Goal: Ask a question

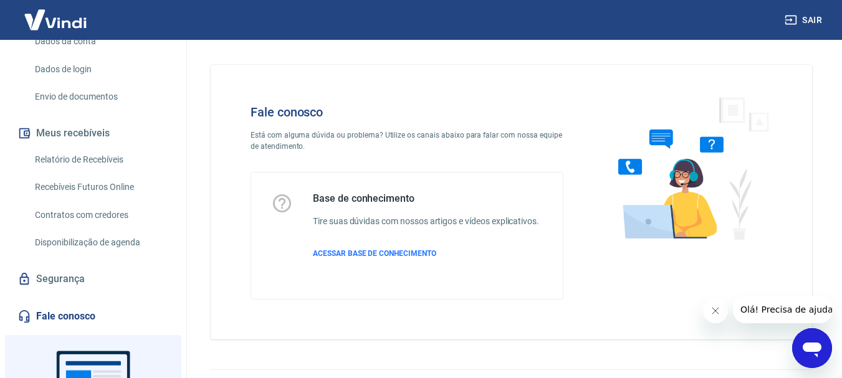
scroll to position [295, 0]
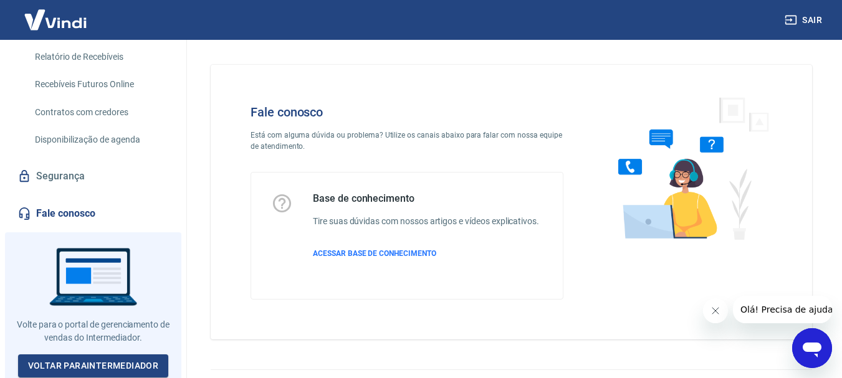
click at [73, 213] on link "Fale conosco" at bounding box center [93, 213] width 156 height 27
click at [815, 353] on icon "Abrir janela de mensagens" at bounding box center [812, 348] width 22 height 22
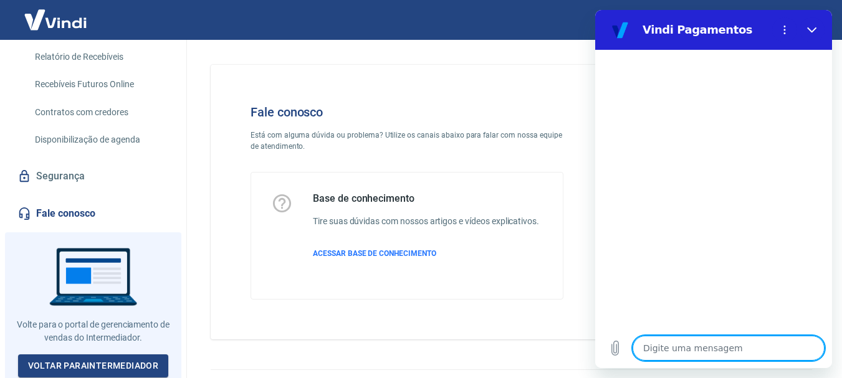
click at [652, 347] on textarea at bounding box center [729, 348] width 192 height 25
type textarea "b"
type textarea "x"
type textarea "bo"
type textarea "x"
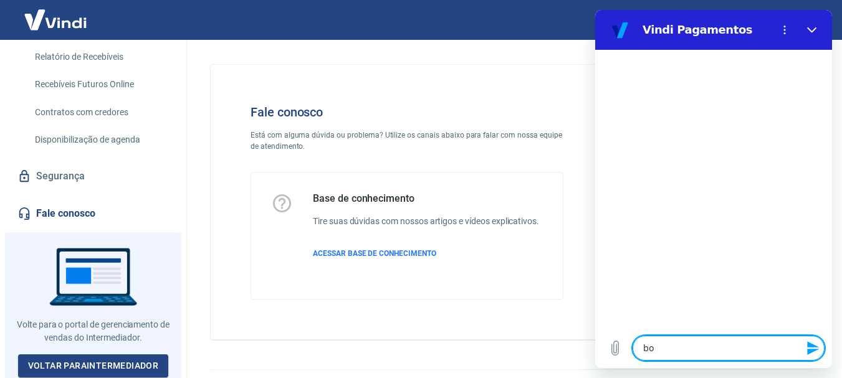
type textarea "boa"
type textarea "x"
type textarea "boa"
type textarea "x"
type textarea "boa t"
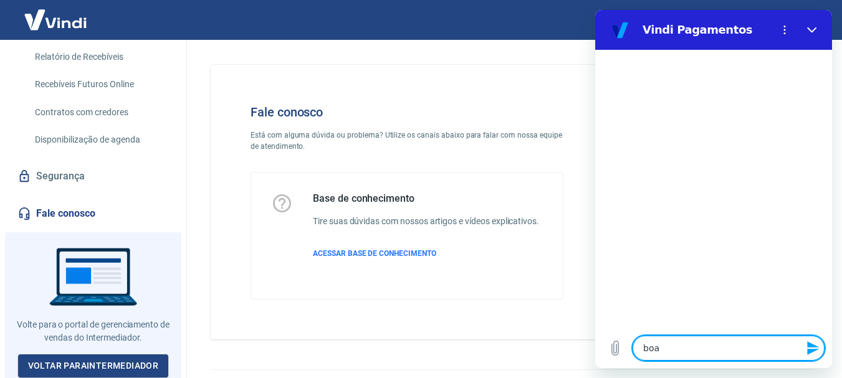
type textarea "x"
type textarea "boa ta"
type textarea "x"
type textarea "boa tar"
type textarea "x"
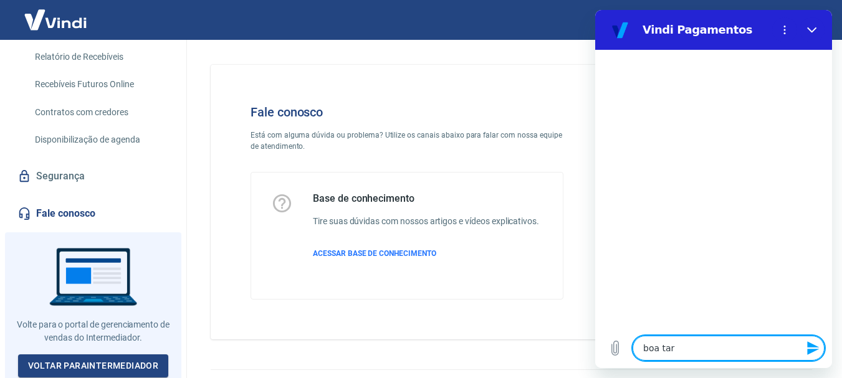
type textarea "boa tard"
type textarea "x"
type textarea "boa tarde"
type textarea "x"
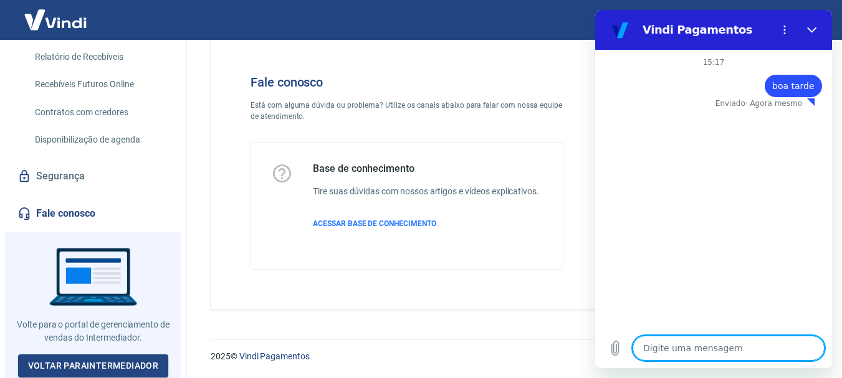
click at [702, 343] on textarea at bounding box center [729, 348] width 192 height 25
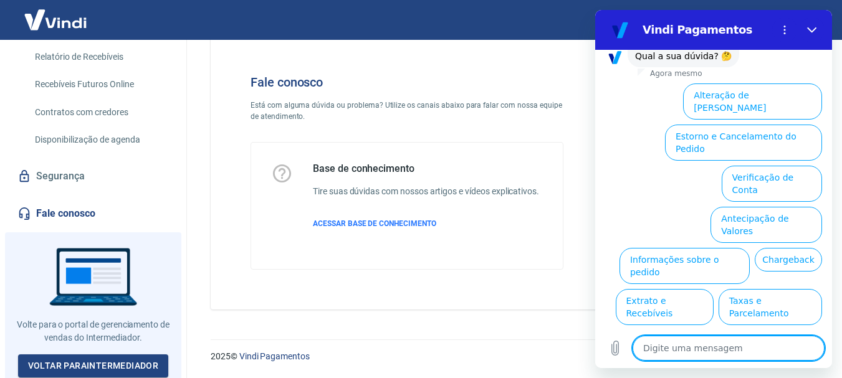
scroll to position [97, 0]
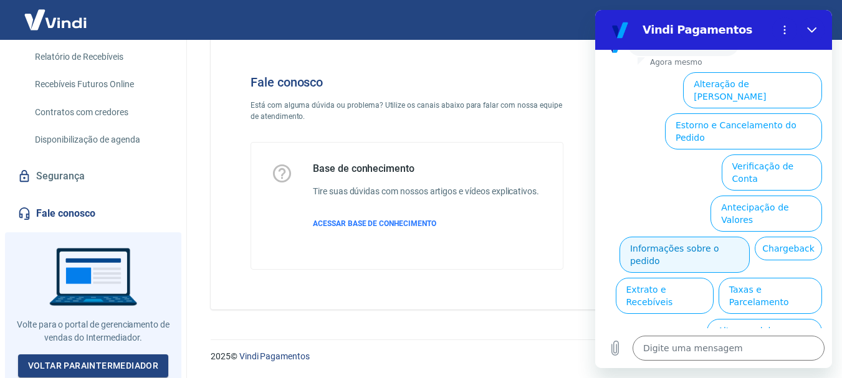
click at [727, 237] on button "Informações sobre o pedido" at bounding box center [684, 255] width 130 height 36
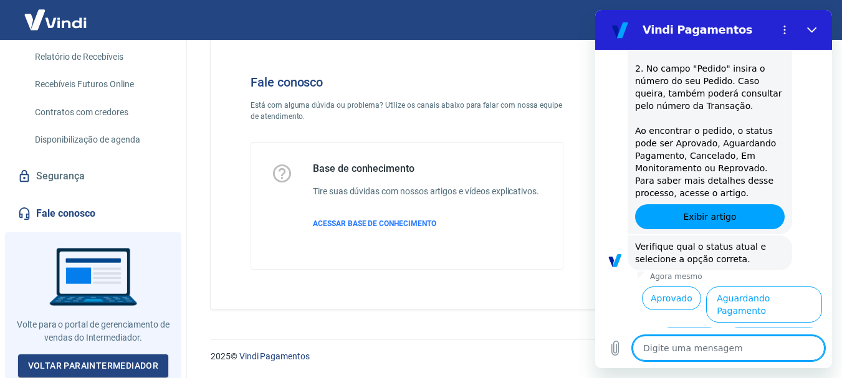
scroll to position [312, 0]
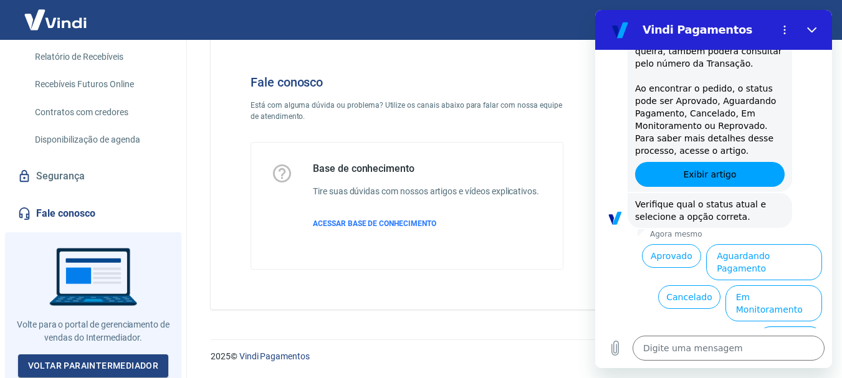
click at [772, 327] on button "Reprovado" at bounding box center [790, 339] width 64 height 24
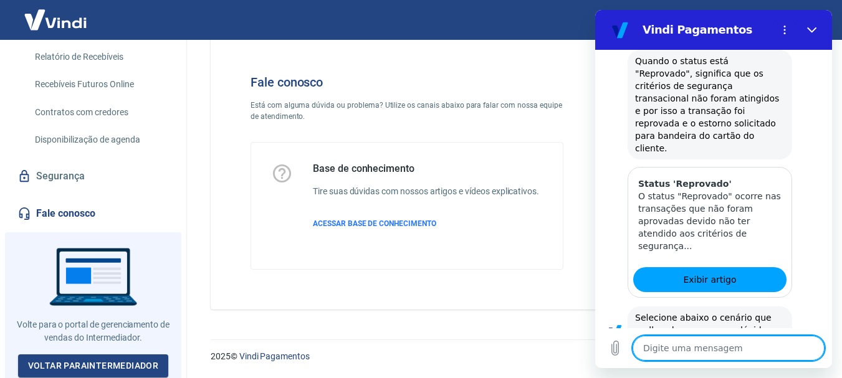
scroll to position [652, 0]
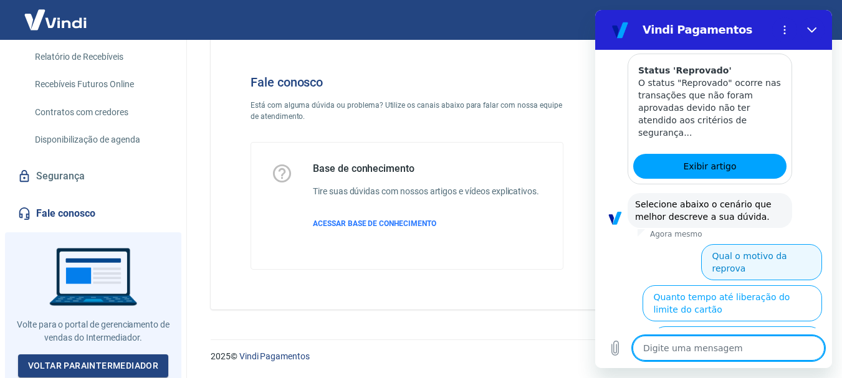
click at [737, 244] on button "Qual o motivo da reprova" at bounding box center [761, 262] width 121 height 36
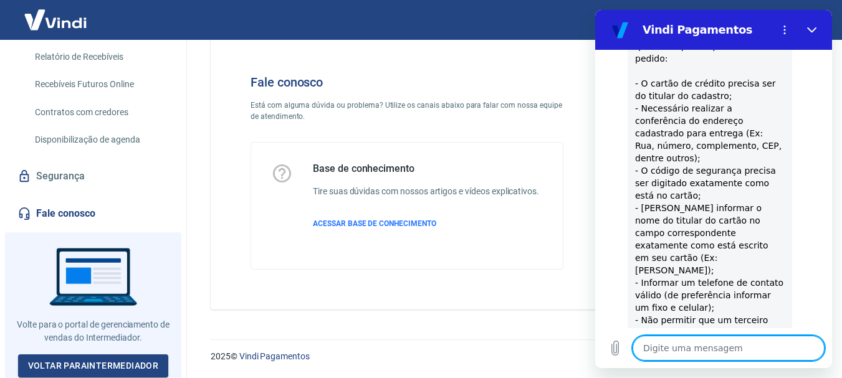
scroll to position [1063, 0]
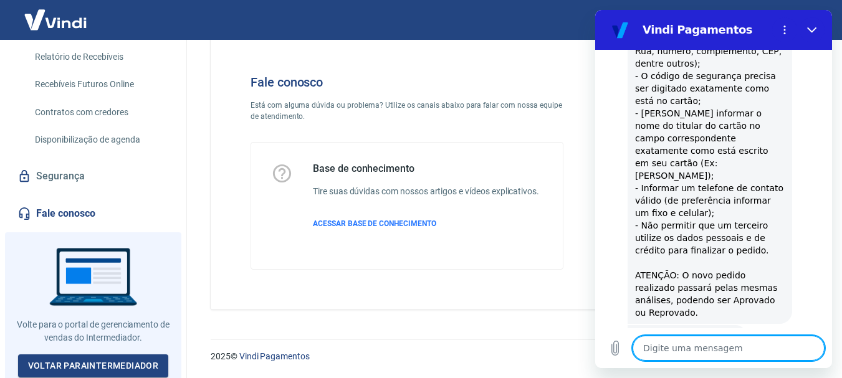
click at [794, 364] on button "Não" at bounding box center [803, 376] width 38 height 24
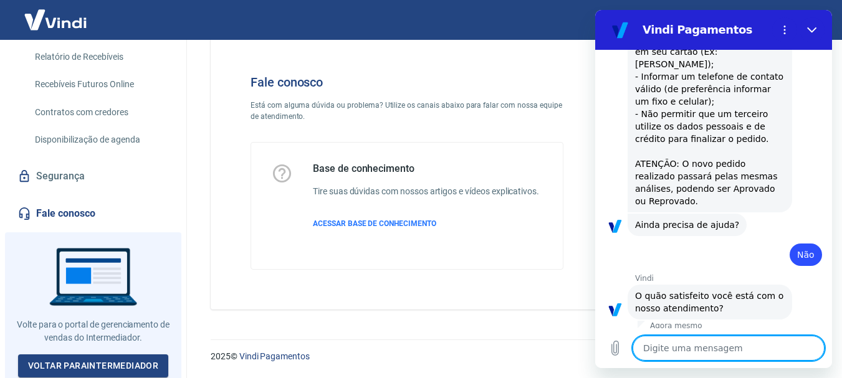
scroll to position [1175, 0]
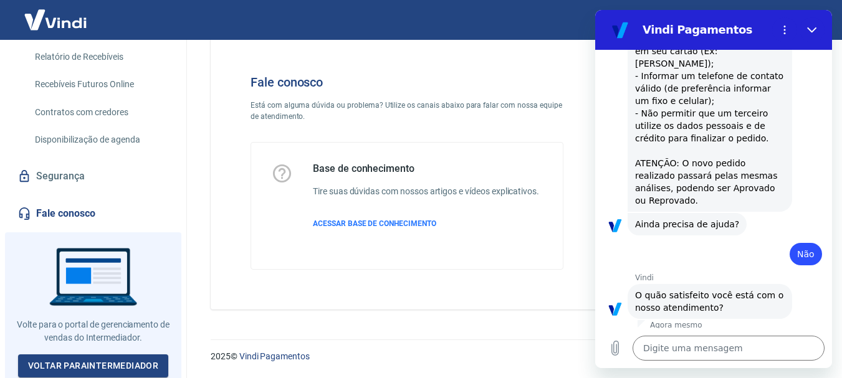
click at [767, 330] on li "Insatisfeito" at bounding box center [787, 344] width 69 height 29
click at [762, 335] on button "Insatisfeito" at bounding box center [790, 347] width 64 height 24
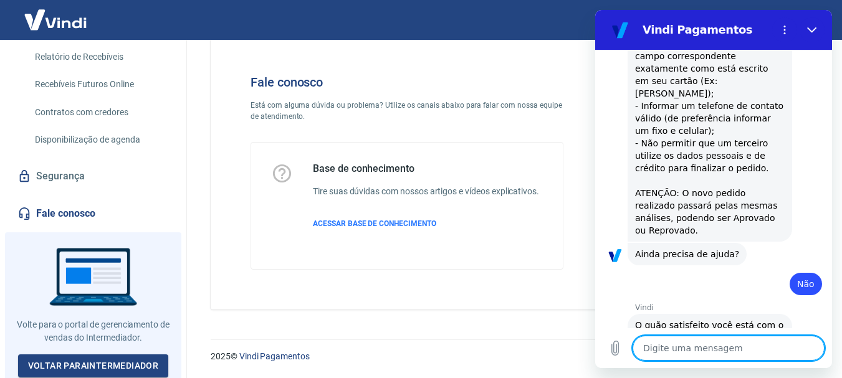
scroll to position [1148, 0]
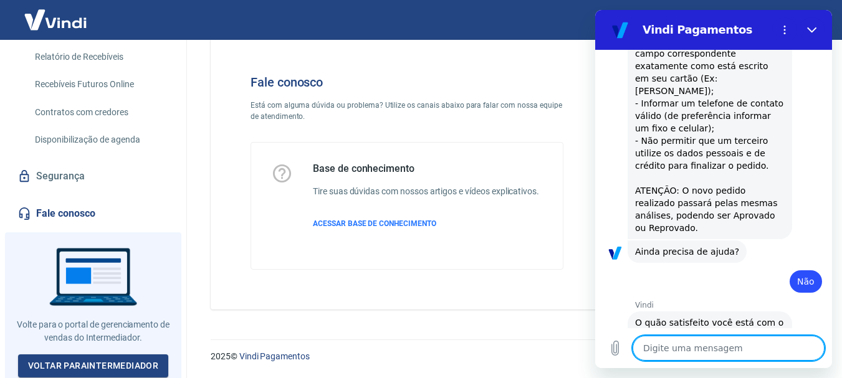
type textarea "x"
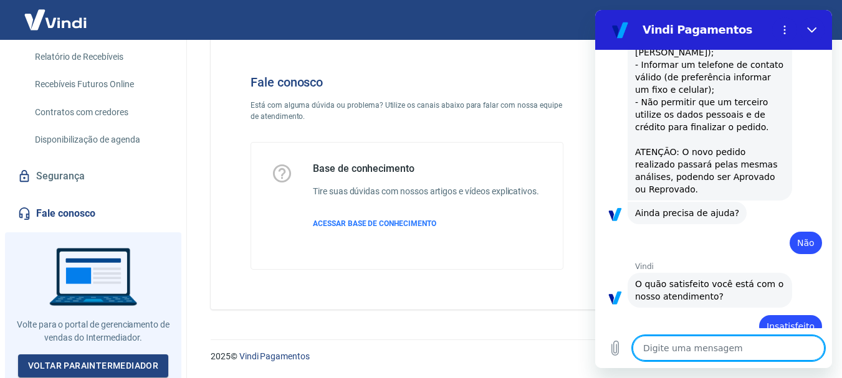
scroll to position [1189, 0]
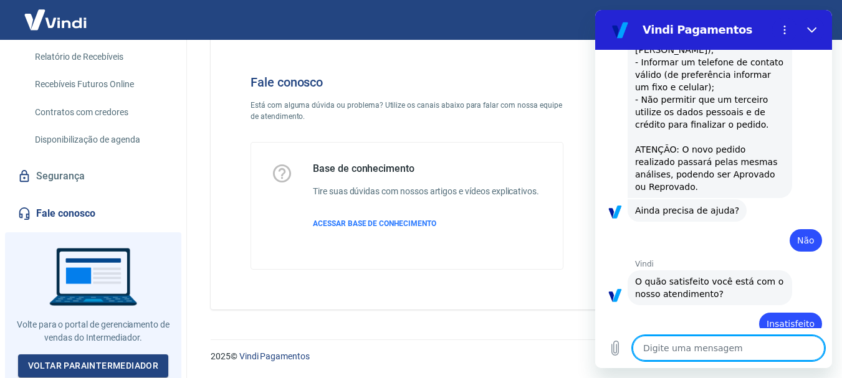
click at [675, 342] on textarea at bounding box center [729, 348] width 192 height 25
click at [676, 350] on textarea at bounding box center [729, 348] width 192 height 25
click at [675, 348] on textarea at bounding box center [729, 348] width 192 height 25
type textarea "I"
type textarea "x"
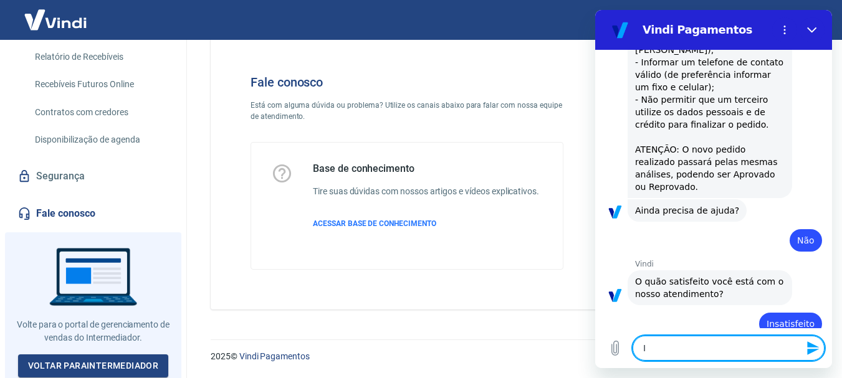
type textarea "In"
type textarea "x"
type textarea "Inf"
type textarea "x"
type textarea "Info"
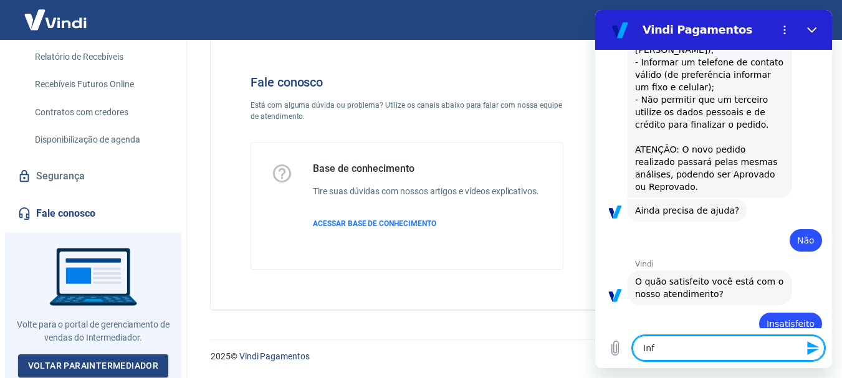
type textarea "x"
type textarea "Infor"
type textarea "x"
type textarea "Inform"
type textarea "x"
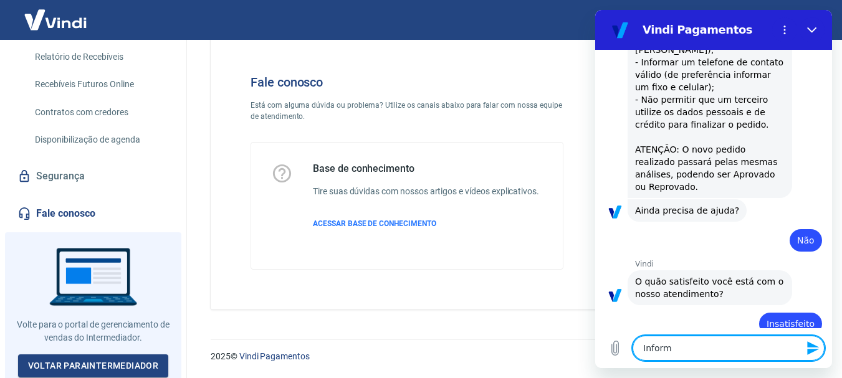
type textarea "Informa"
type textarea "x"
type textarea "Informaç"
type textarea "x"
type textarea "Informaçç"
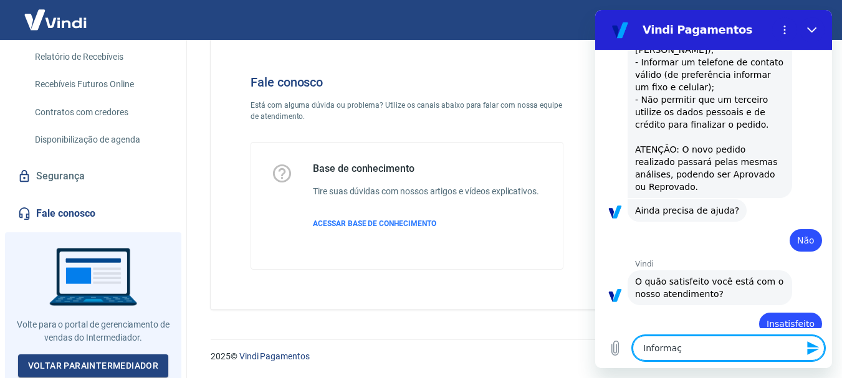
type textarea "x"
type textarea "Informaçça"
type textarea "x"
type textarea "Informaççao"
type textarea "x"
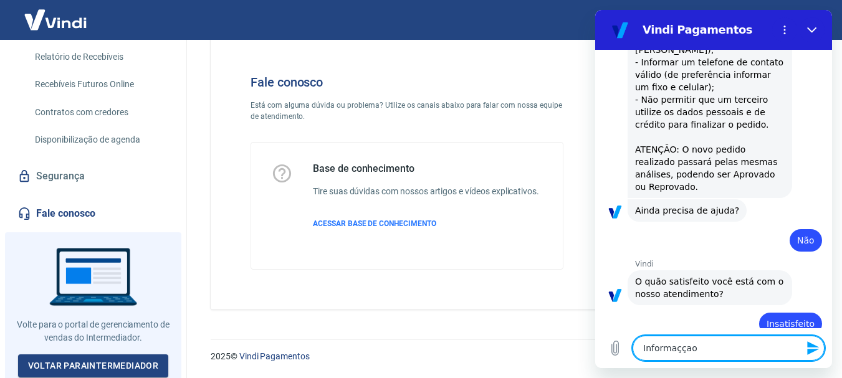
type textarea "Informaççao"
type textarea "x"
type textarea "Informaççao m"
type textarea "x"
type textarea "Informaççao ma"
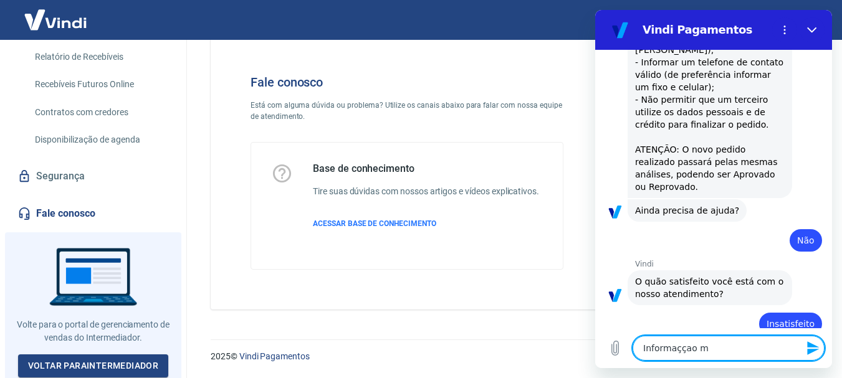
type textarea "x"
type textarea "Informaççao mas"
type textarea "x"
type textarea "Informaççao masi"
type textarea "x"
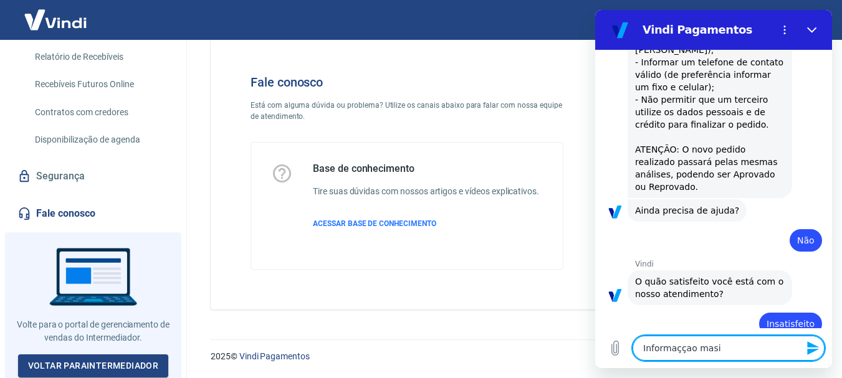
type textarea "Informaççao masi"
type textarea "x"
type textarea "Informaççao masi"
type textarea "x"
type textarea "Informaççao mas"
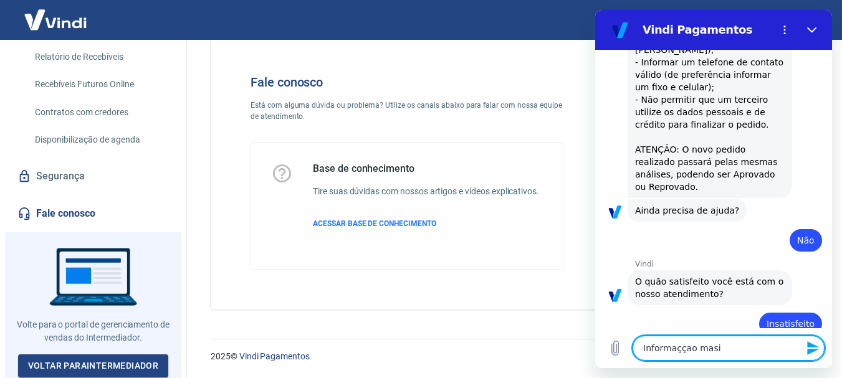
type textarea "x"
type textarea "Informaççao ma"
type textarea "x"
type textarea "Informaççao m"
type textarea "x"
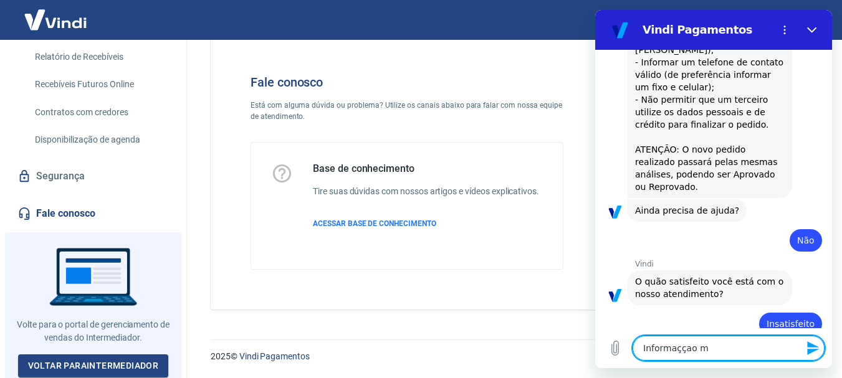
type textarea "Informaççao"
type textarea "x"
type textarea "Informaççao s"
type textarea "x"
type textarea "Informaççao so"
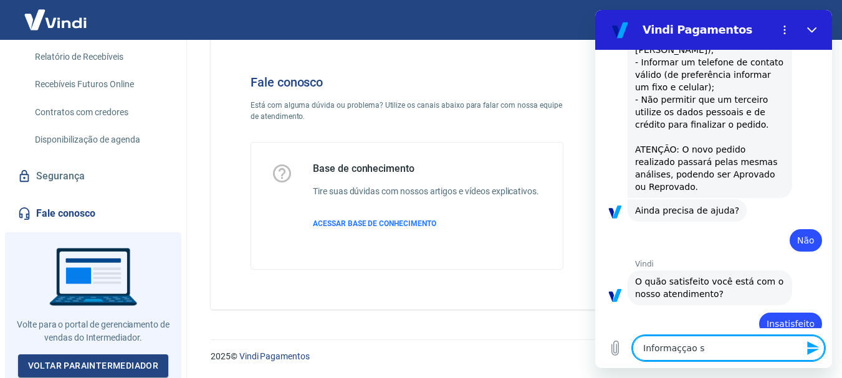
type textarea "x"
type textarea "Informaççao sob"
type textarea "x"
type textarea "Informaççao sobr"
type textarea "x"
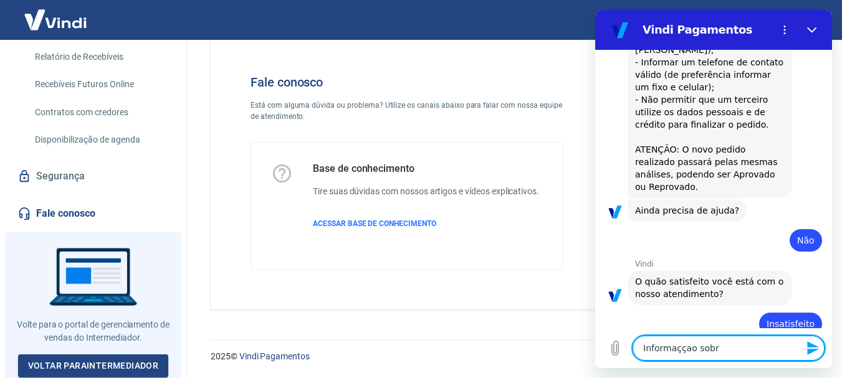
type textarea "Informaççao sobre"
type textarea "x"
type textarea "Informaççao sobre"
type textarea "x"
type textarea "Informaççao sobre o"
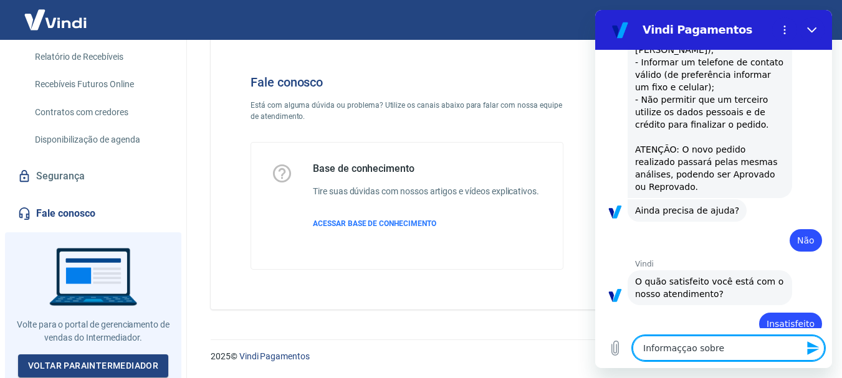
type textarea "x"
type textarea "Informaççao sobre o"
type textarea "x"
type textarea "Informaççao sobre o p"
type textarea "x"
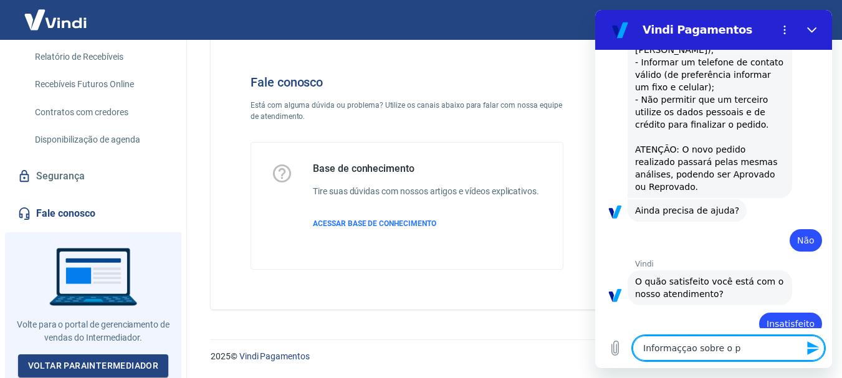
type textarea "Informaççao sobre o pe"
type textarea "x"
type textarea "Informaççao sobre o ped"
type textarea "x"
type textarea "Informaççao sobre o pedi"
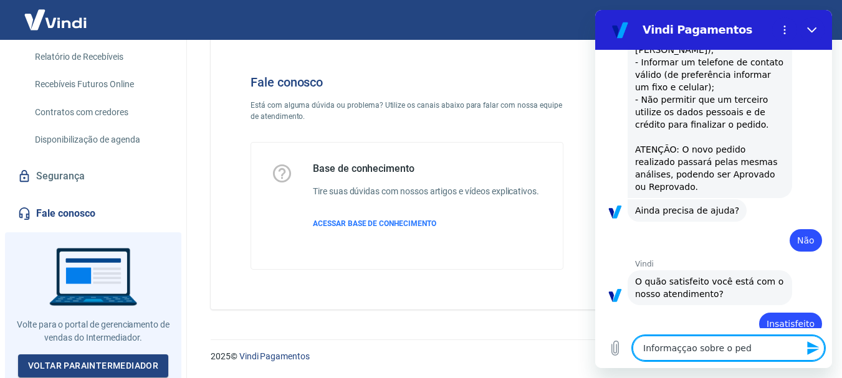
type textarea "x"
type textarea "Informaççao sobre o pedid"
type textarea "x"
type textarea "Informaççao sobre o pedido"
type textarea "x"
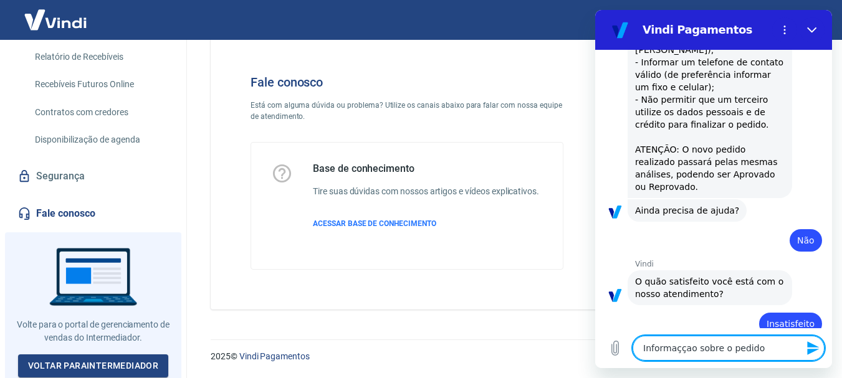
type textarea "Informaççao sobre o pedido"
type textarea "x"
paste textarea "223617203 [DATE] 14:51 15092"
type textarea "Informaççao sobre o pedido 223617203 [DATE] 14:51 15092"
type textarea "x"
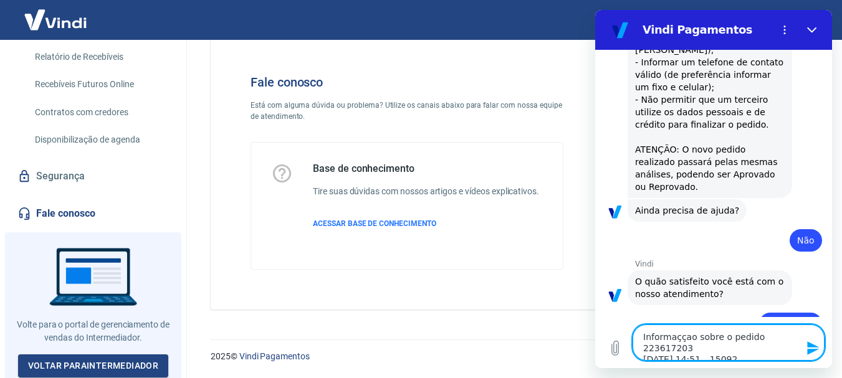
type textarea "Informação sobre o pedido 223617203 [DATE] 14:51 15092"
type textarea "x"
click at [770, 353] on textarea "Informação sobre o pedido 223617203 [DATE] 14:51 15092" at bounding box center [729, 343] width 192 height 36
type textarea "Informação sobre o pedido 223617203 [DATE] 14:51 15092"
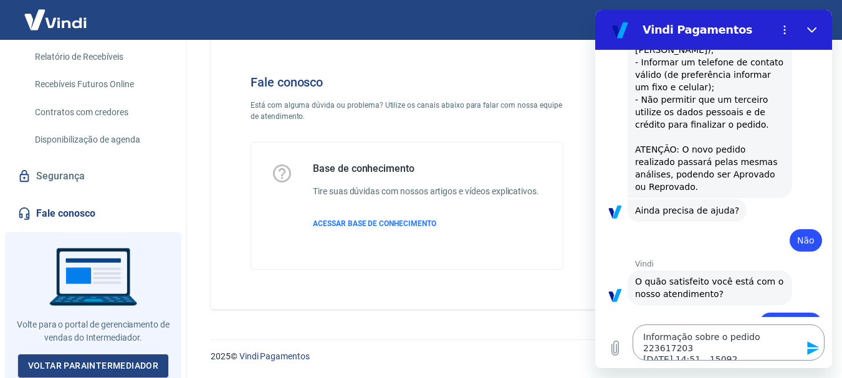
click at [819, 347] on icon "Enviar mensagem" at bounding box center [813, 348] width 15 height 15
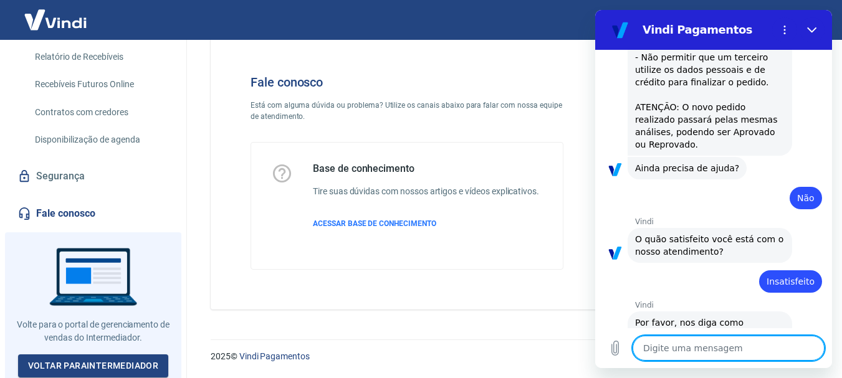
type textarea "x"
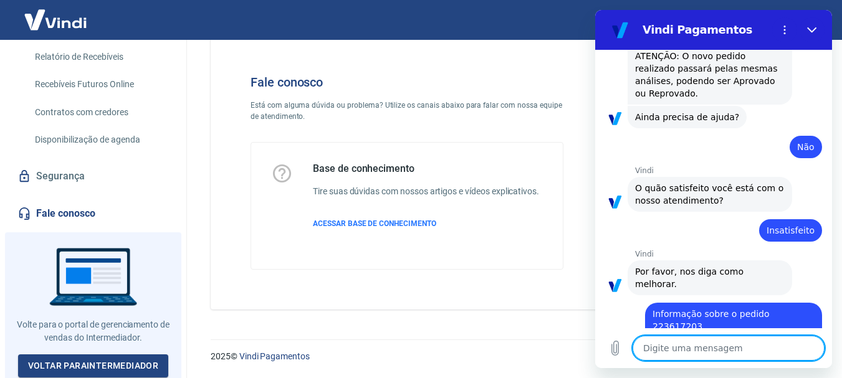
scroll to position [1285, 0]
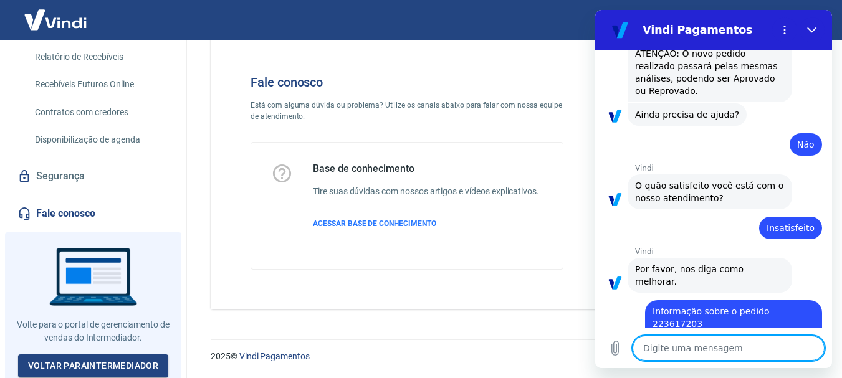
click at [694, 349] on textarea at bounding box center [729, 348] width 192 height 25
click at [695, 348] on textarea at bounding box center [729, 348] width 192 height 25
click at [689, 348] on textarea at bounding box center [729, 348] width 192 height 25
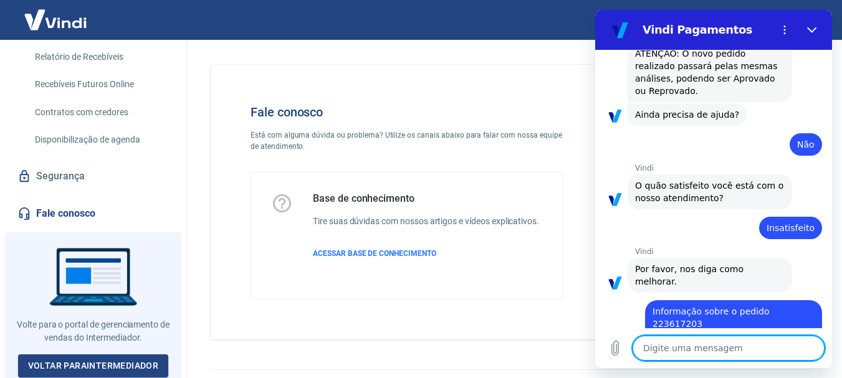
click at [747, 347] on textarea at bounding box center [729, 348] width 192 height 25
click at [709, 348] on textarea at bounding box center [729, 348] width 192 height 25
type textarea "b"
type textarea "x"
type textarea "bo"
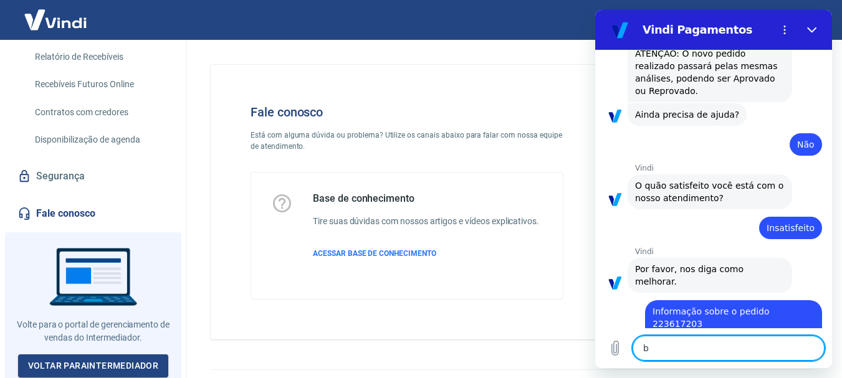
type textarea "x"
type textarea "boa"
type textarea "x"
type textarea "boa"
type textarea "x"
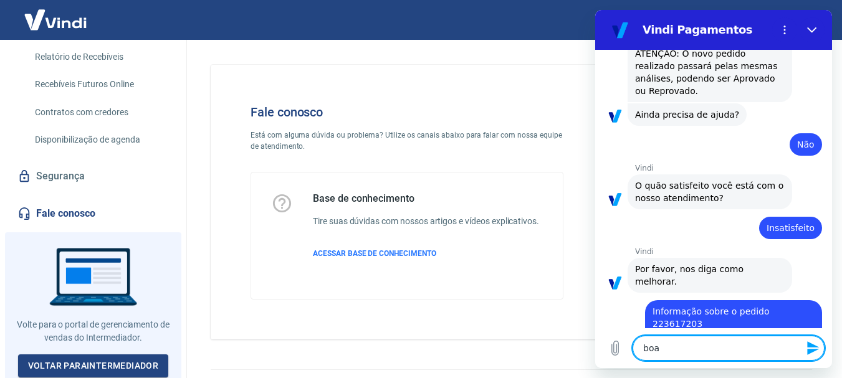
type textarea "boa t"
type textarea "x"
type textarea "boa ta"
type textarea "x"
type textarea "boa tar"
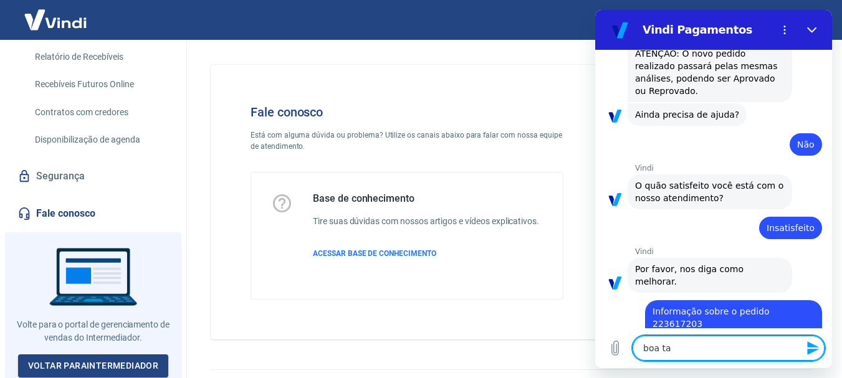
type textarea "x"
type textarea "boa tare"
type textarea "x"
type textarea "boa tared"
type textarea "x"
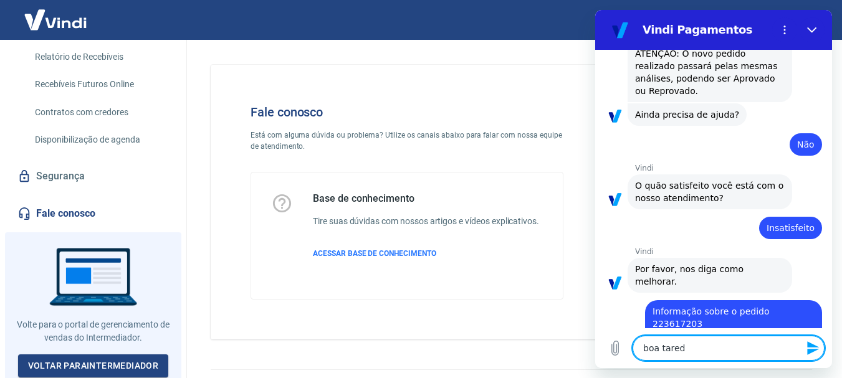
type textarea "boa tare"
type textarea "x"
type textarea "boa tar"
type textarea "x"
type textarea "boa tard"
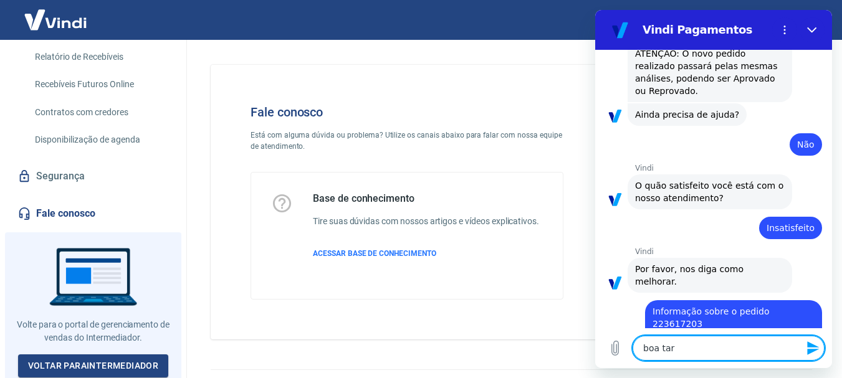
type textarea "x"
type textarea "boa tarde"
type textarea "x"
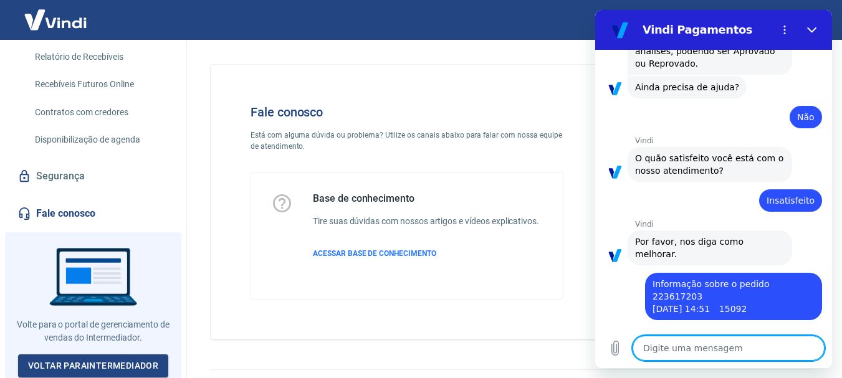
scroll to position [1315, 0]
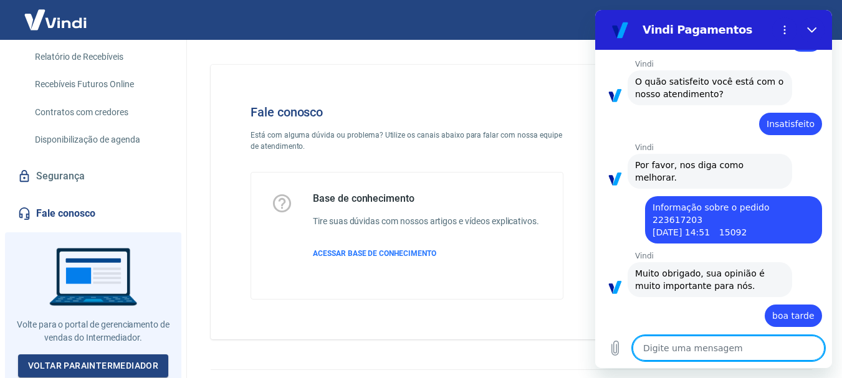
type textarea "x"
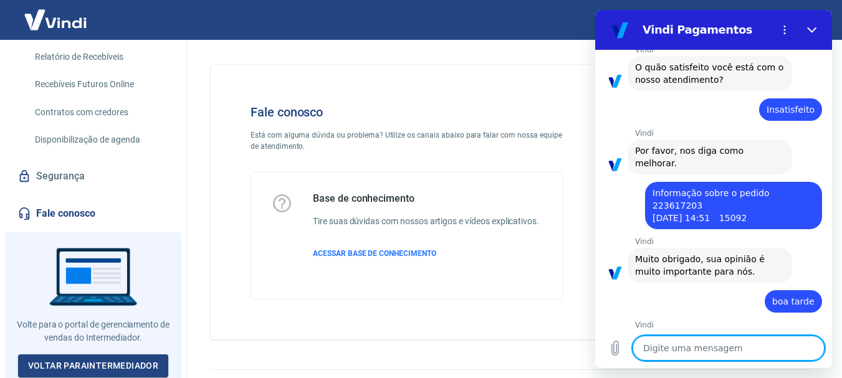
scroll to position [1406, 0]
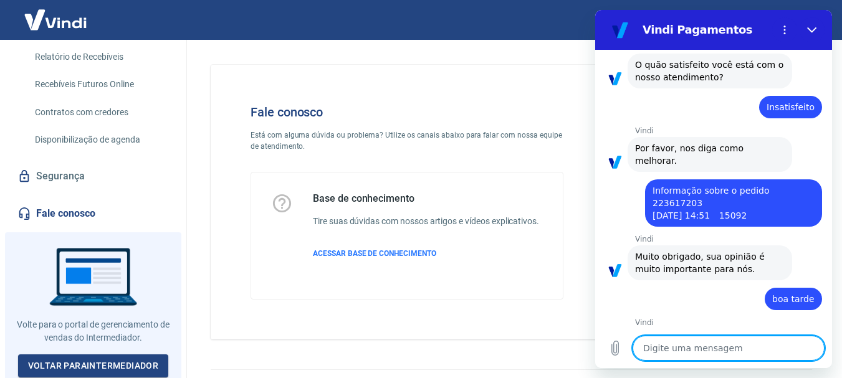
click at [716, 338] on textarea at bounding box center [729, 348] width 192 height 25
